Goal: Transaction & Acquisition: Obtain resource

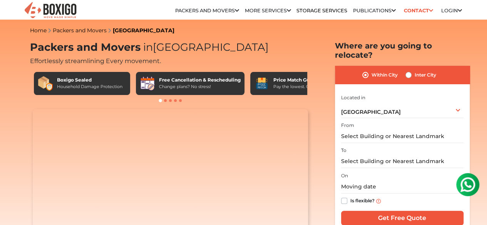
click at [389, 75] on div "Within City Inter City" at bounding box center [402, 75] width 135 height 18
click at [415, 70] on label "Inter City" at bounding box center [426, 74] width 22 height 9
click at [408, 70] on input "Inter City" at bounding box center [408, 74] width 6 height 8
radio input "true"
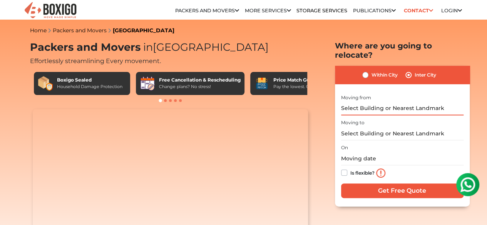
click at [378, 103] on input "text" at bounding box center [402, 108] width 122 height 13
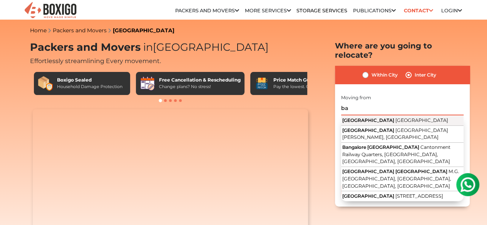
type input "b"
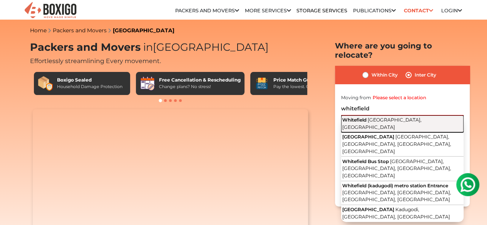
click at [369, 117] on span "[GEOGRAPHIC_DATA], [GEOGRAPHIC_DATA]" at bounding box center [381, 123] width 79 height 13
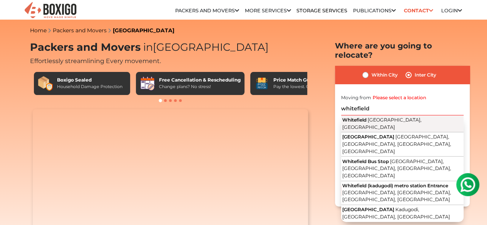
type input "[GEOGRAPHIC_DATA], [GEOGRAPHIC_DATA], [GEOGRAPHIC_DATA]"
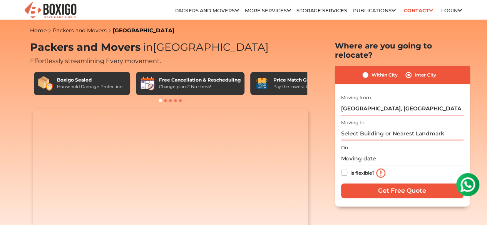
click at [364, 132] on input "text" at bounding box center [402, 133] width 122 height 13
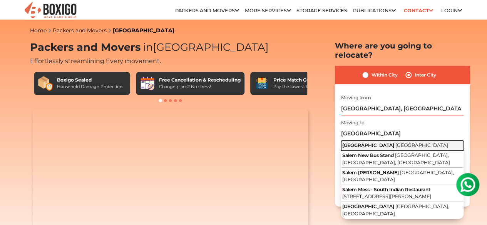
click at [395, 142] on span "[GEOGRAPHIC_DATA]" at bounding box center [421, 145] width 53 height 6
type input "[GEOGRAPHIC_DATA], [GEOGRAPHIC_DATA]"
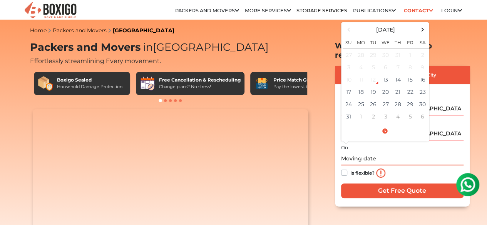
click at [353, 152] on input "text" at bounding box center [402, 158] width 122 height 13
click at [421, 86] on td "23" at bounding box center [422, 92] width 12 height 12
type input "08/23/2025 12:00 AM"
click at [421, 86] on td "23" at bounding box center [422, 92] width 12 height 12
click at [350, 170] on label "Is flexible?" at bounding box center [362, 172] width 24 height 8
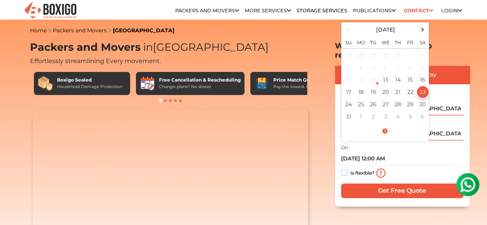
click at [343, 170] on input "Is flexible?" at bounding box center [344, 172] width 6 height 8
checkbox input "true"
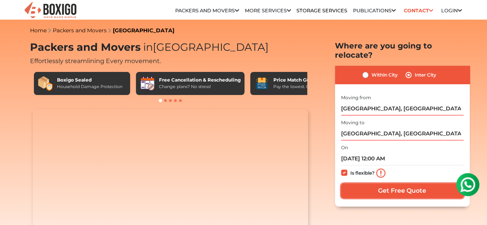
click at [405, 187] on input "Get Free Quote" at bounding box center [402, 191] width 122 height 15
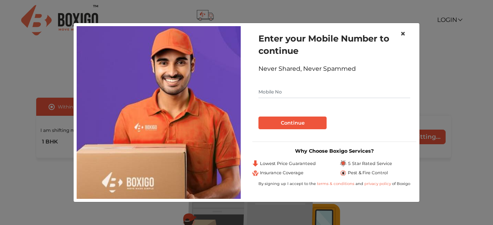
click at [403, 33] on span "×" at bounding box center [402, 33] width 5 height 11
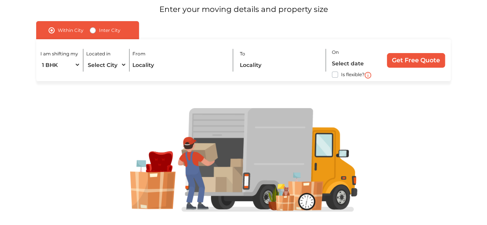
scroll to position [90, 0]
